Goal: Go to known website

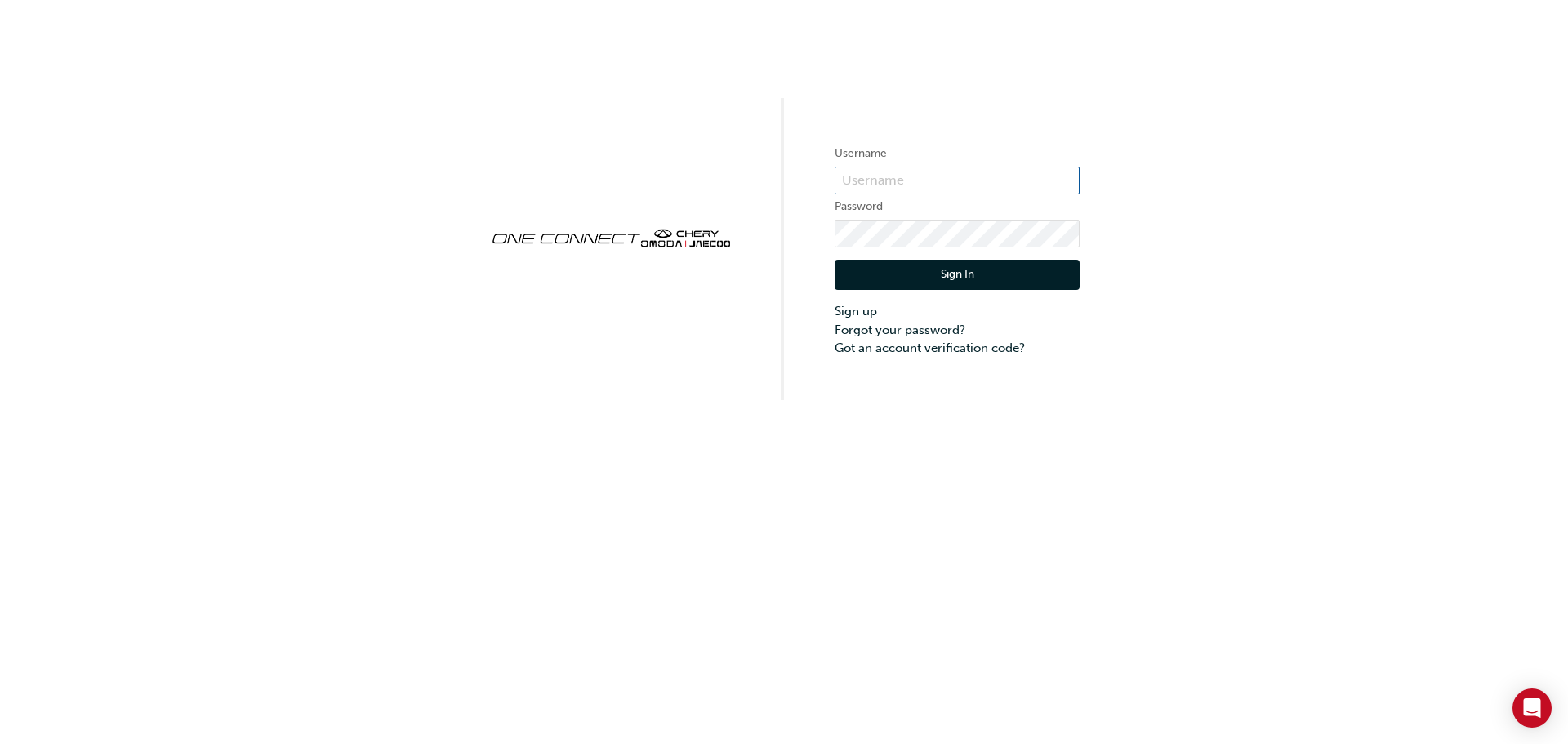
type input "CHAU0905"
click at [956, 271] on button "Sign In" at bounding box center [957, 275] width 245 height 31
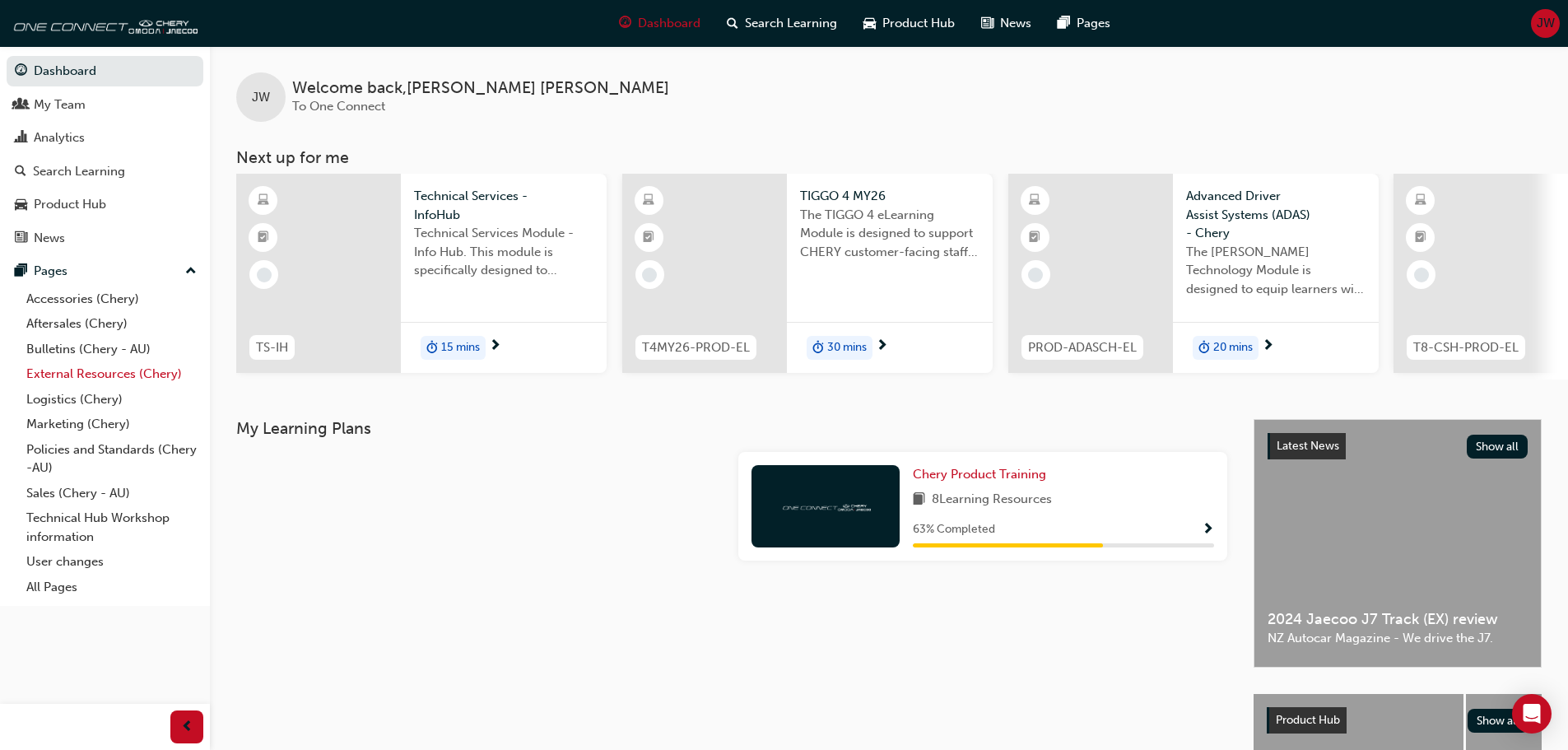
click at [91, 367] on link "External Resources (Chery)" at bounding box center [111, 374] width 183 height 25
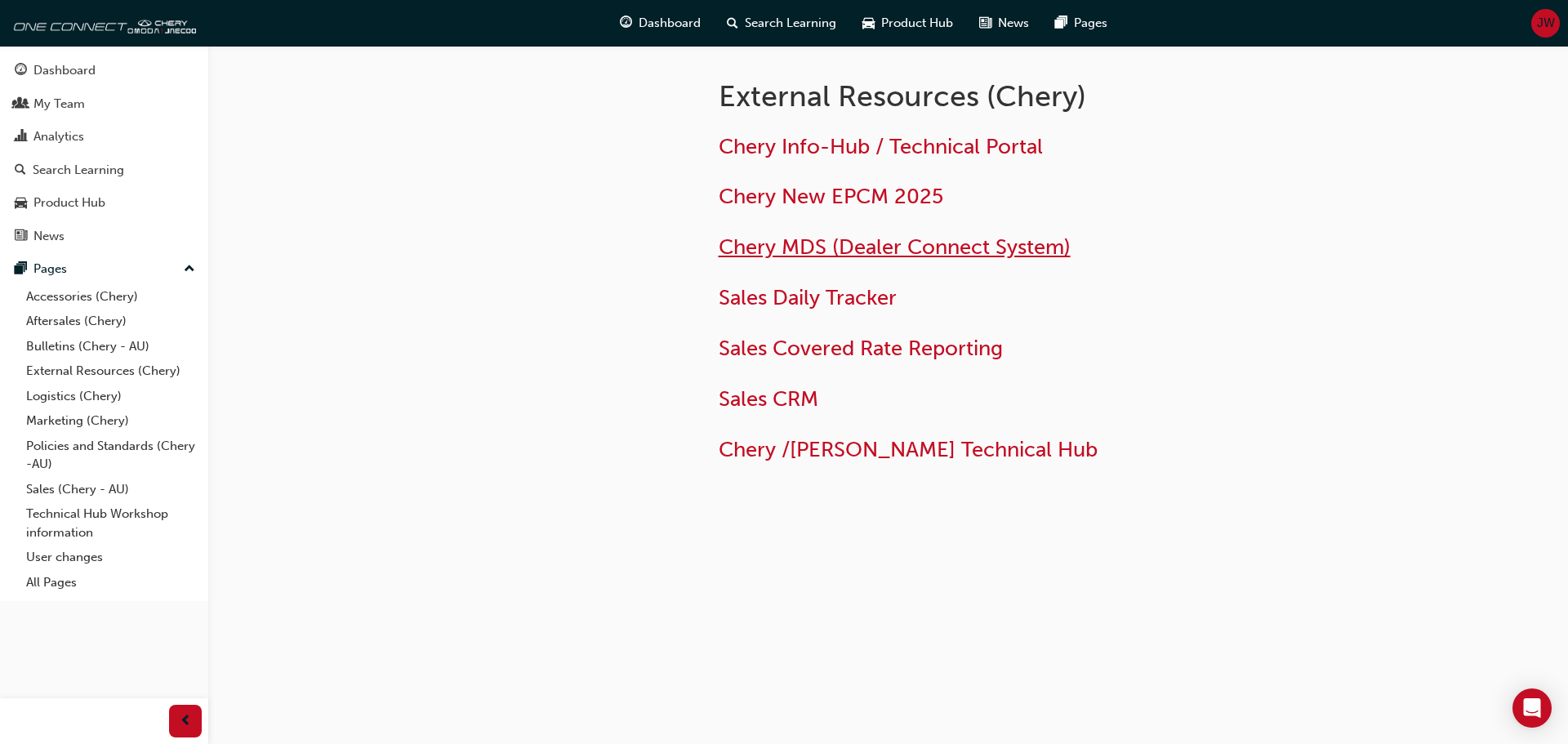
drag, startPoint x: 851, startPoint y: 263, endPoint x: 851, endPoint y: 247, distance: 16.0
click at [851, 262] on div "Chery Info-Hub / Technical Portal Chery New EPCM 2025 Chery MDS (Dealer Connect…" at bounding box center [984, 298] width 531 height 329
click at [851, 245] on span "Chery MDS (Dealer Connect System)" at bounding box center [895, 247] width 352 height 25
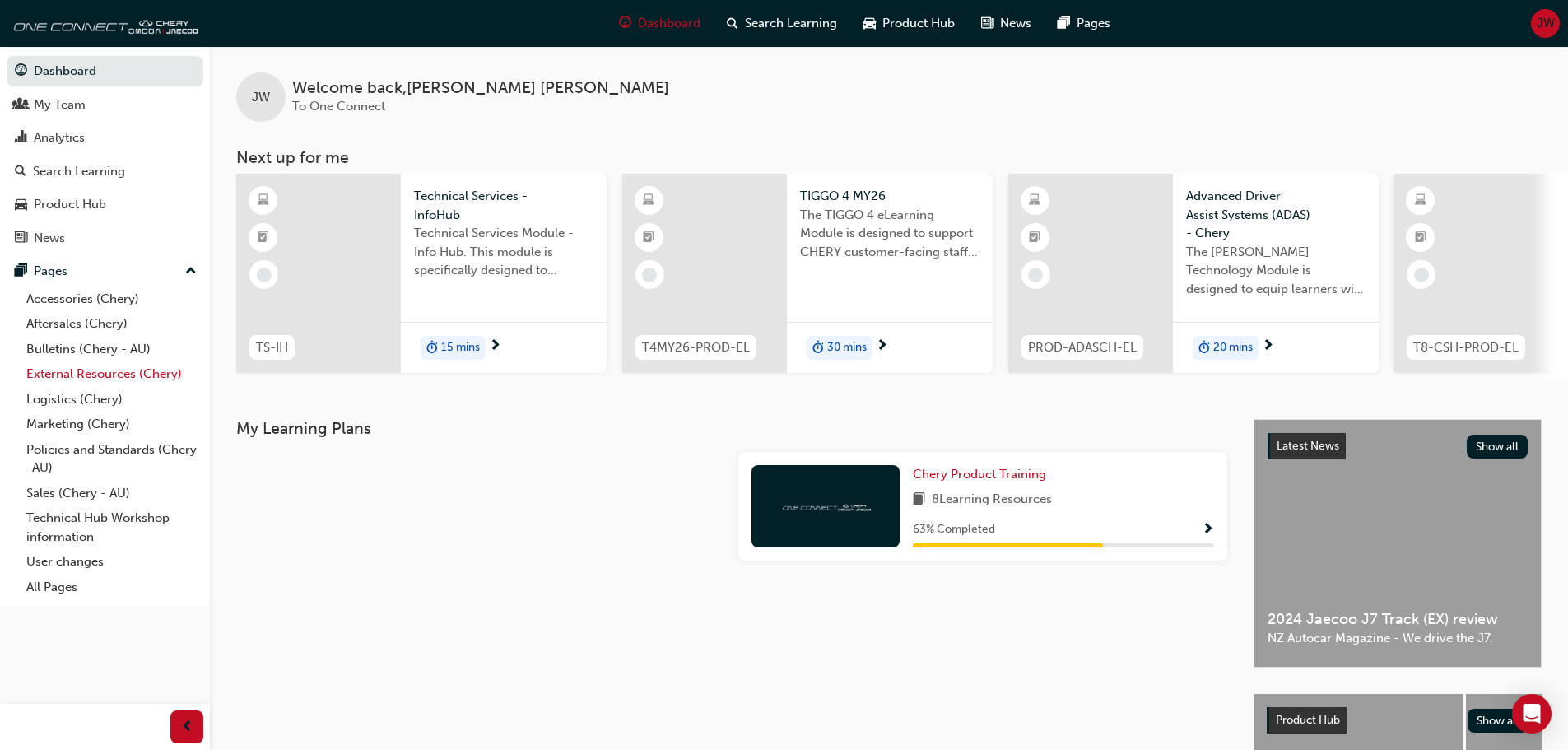
click at [89, 376] on link "External Resources (Chery)" at bounding box center [111, 374] width 183 height 25
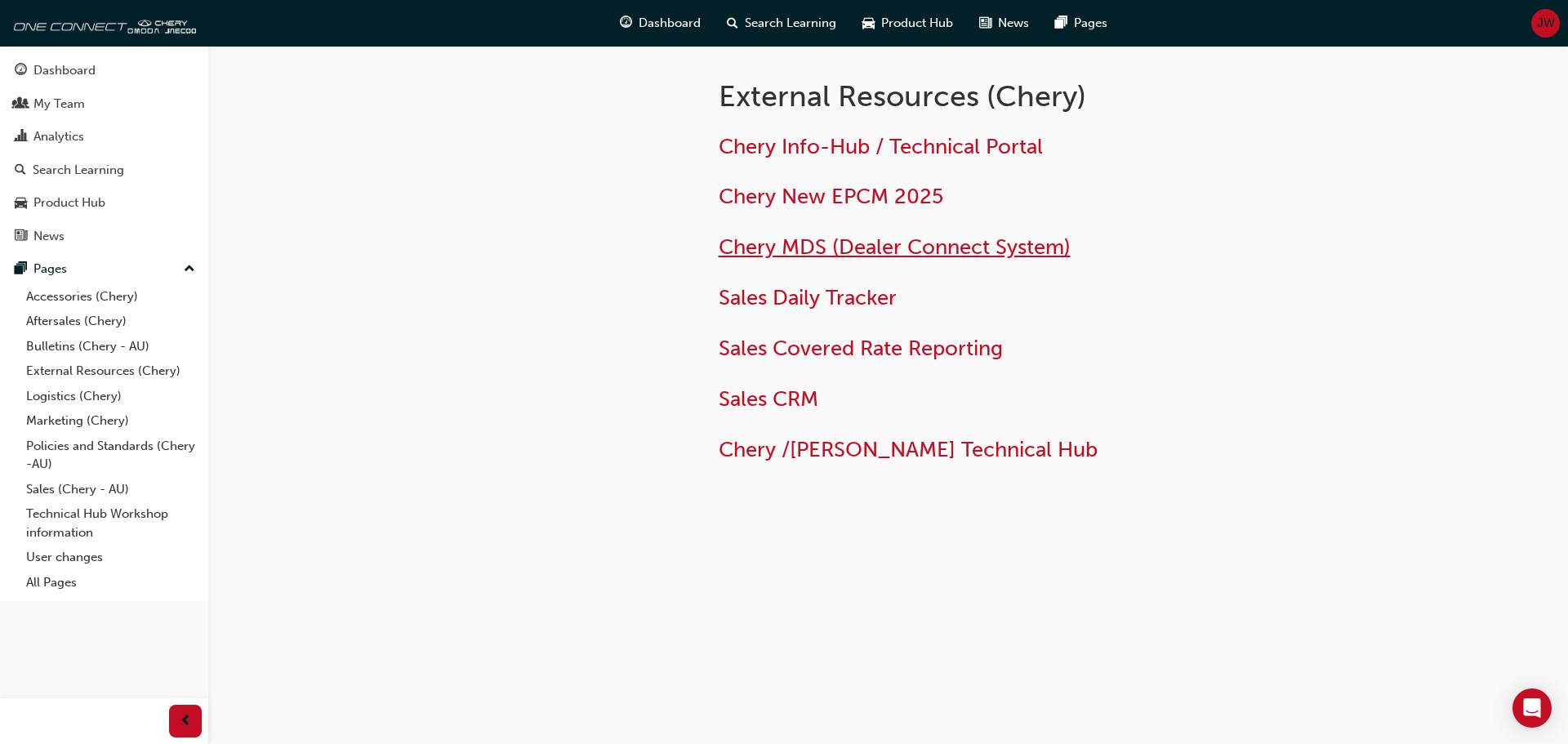
click at [756, 255] on span "Chery MDS (Dealer Connect System)" at bounding box center [895, 247] width 352 height 25
